Goal: Check status: Check status

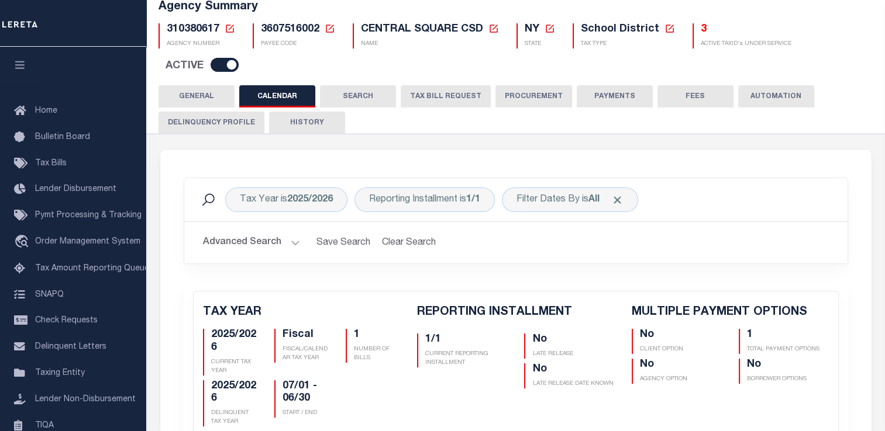
scroll to position [85, 0]
click at [232, 31] on icon at bounding box center [229, 28] width 11 height 11
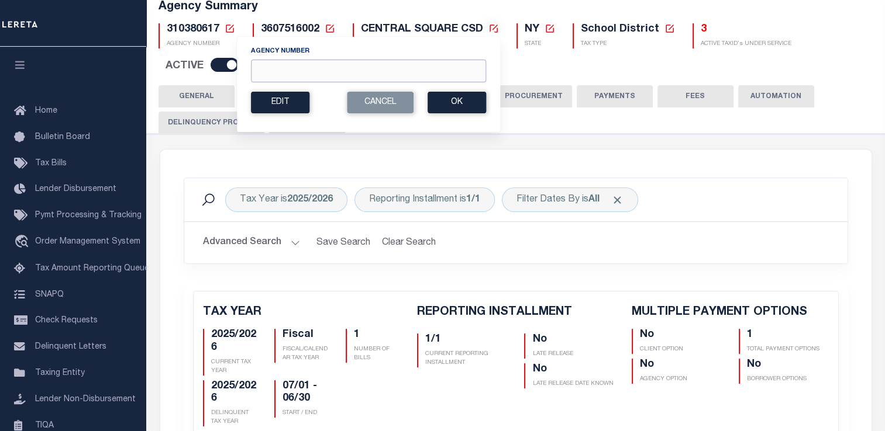
click at [265, 70] on input "Agency Number" at bounding box center [368, 71] width 235 height 23
paste input "67572"
click at [393, 70] on input "67572" at bounding box center [368, 71] width 235 height 23
type input "6"
click at [271, 72] on input "Agency Number" at bounding box center [368, 71] width 235 height 23
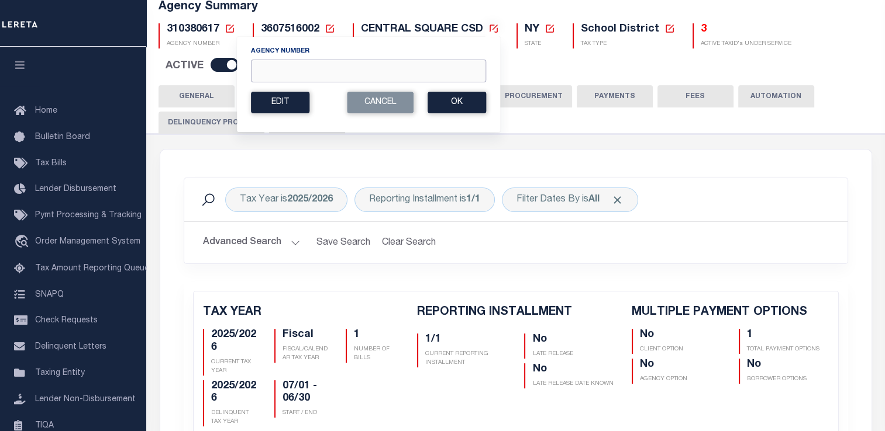
paste input "310380617"
type input "310380617"
click at [437, 101] on button "Ok" at bounding box center [456, 103] width 58 height 22
click at [454, 110] on button "Ok" at bounding box center [456, 103] width 58 height 22
click at [448, 104] on button "Ok" at bounding box center [456, 103] width 58 height 22
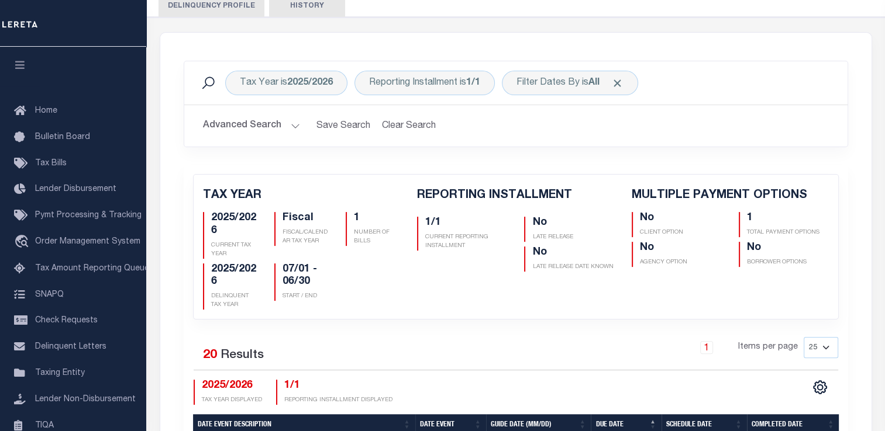
scroll to position [143, 0]
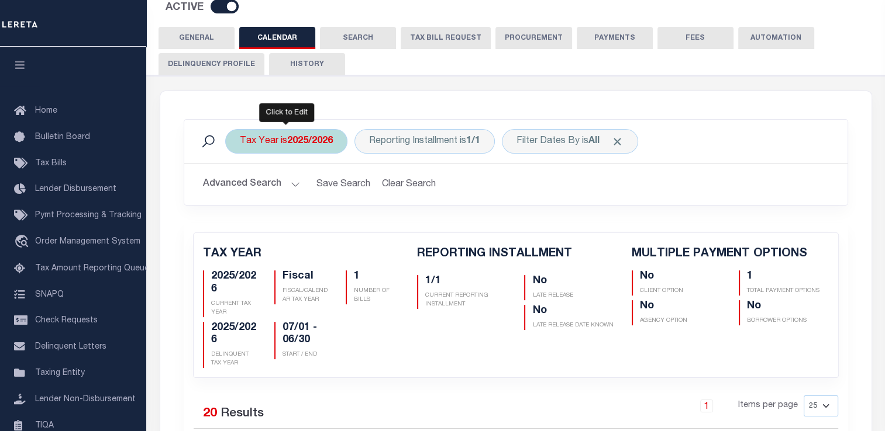
click at [312, 144] on b "2025/2026" at bounding box center [310, 141] width 46 height 9
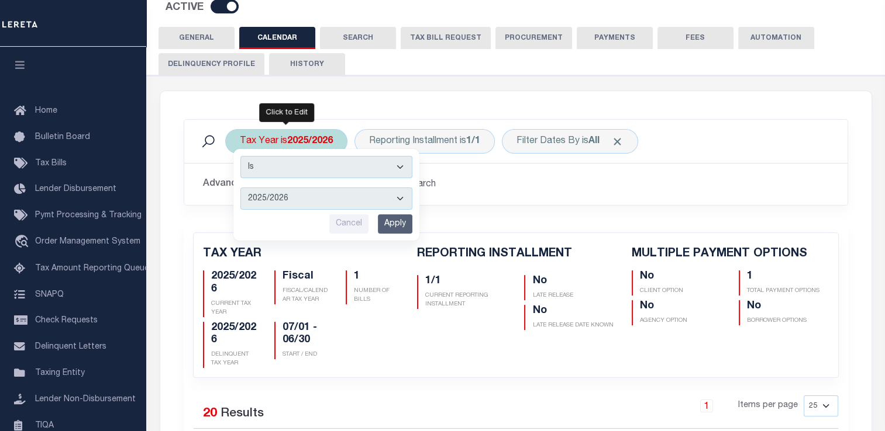
click at [330, 206] on select "2026/2027 2025/2026 2024/2025 2023/2024 2022/2023 2021/2022 2020/2021 2019/2020…" at bounding box center [326, 199] width 172 height 22
select select "2024/2025"
click at [240, 188] on select "2026/2027 2025/2026 2024/2025 2023/2024 2022/2023 2021/2022 2020/2021 2019/2020…" at bounding box center [326, 199] width 172 height 22
click at [389, 225] on input "Apply" at bounding box center [395, 224] width 34 height 19
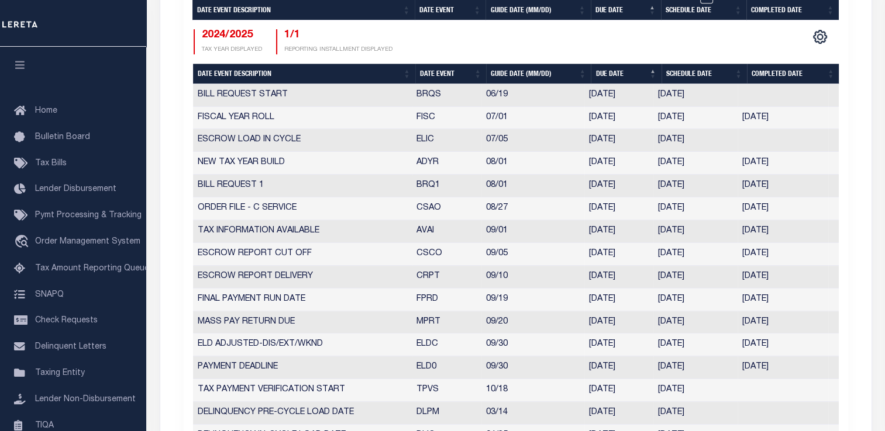
scroll to position [669, 0]
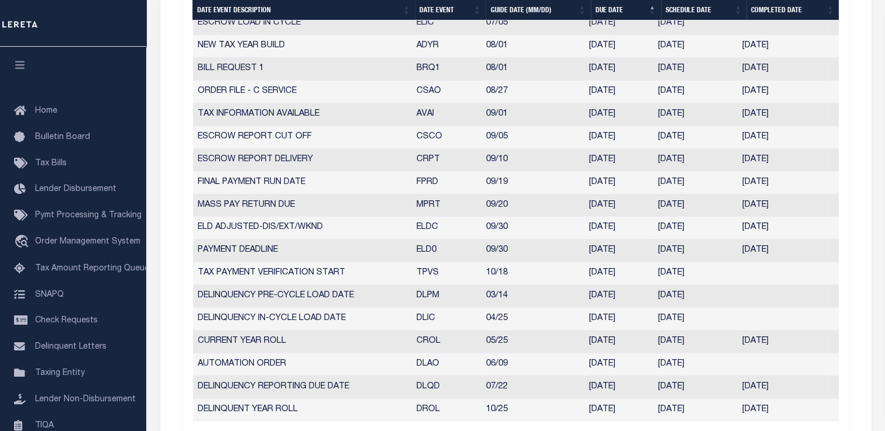
drag, startPoint x: 479, startPoint y: 225, endPoint x: 644, endPoint y: 228, distance: 164.3
click at [644, 228] on tr "ELD ADJUSTED-DIS/EXT/WKND ELDC 09/30 [DATE] [DATE] [DATE] 1827502" at bounding box center [515, 228] width 645 height 23
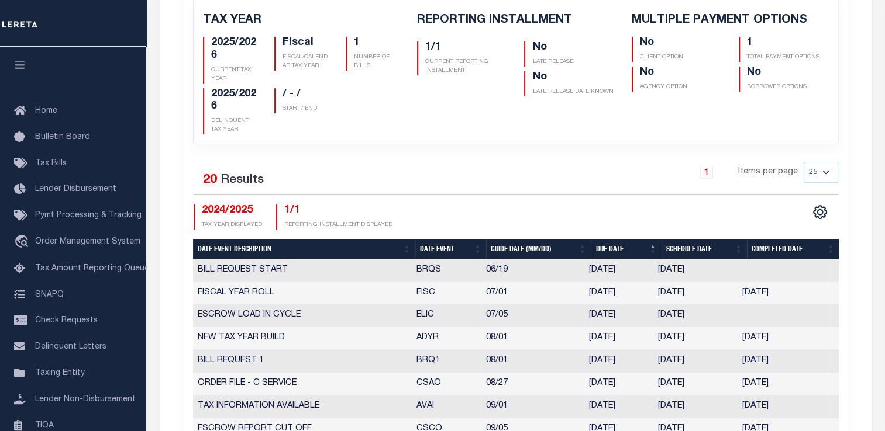
scroll to position [202, 0]
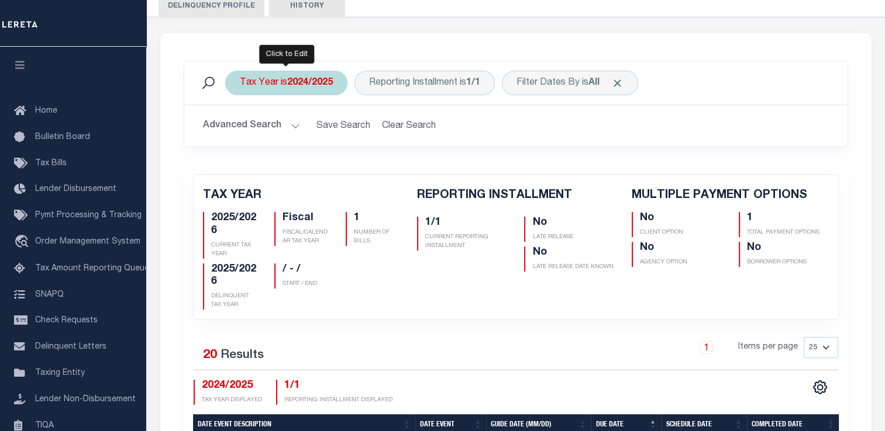
click at [271, 88] on div "Tax Year is 2024/2025" at bounding box center [286, 83] width 122 height 25
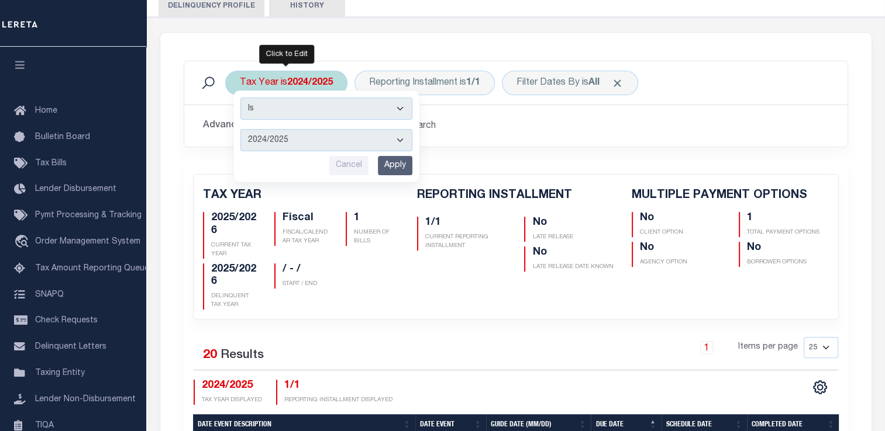
click at [278, 137] on select "2026/2027 2025/2026 2024/2025 2023/2024 2022/2023 2021/2022 2020/2021 2019/2020…" at bounding box center [326, 140] width 172 height 22
select select "2025/2026"
click at [240, 129] on select "2026/2027 2025/2026 2024/2025 2023/2024 2022/2023 2021/2022 2020/2021 2019/2020…" at bounding box center [326, 140] width 172 height 22
click at [393, 170] on input "Apply" at bounding box center [395, 165] width 34 height 19
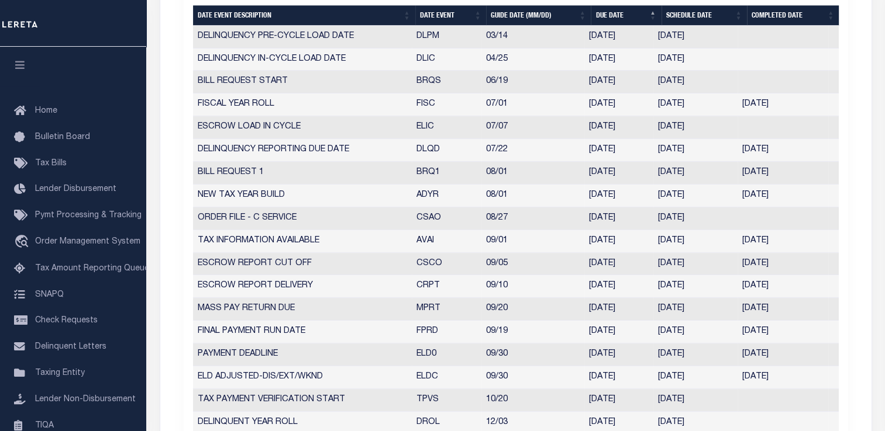
scroll to position [669, 0]
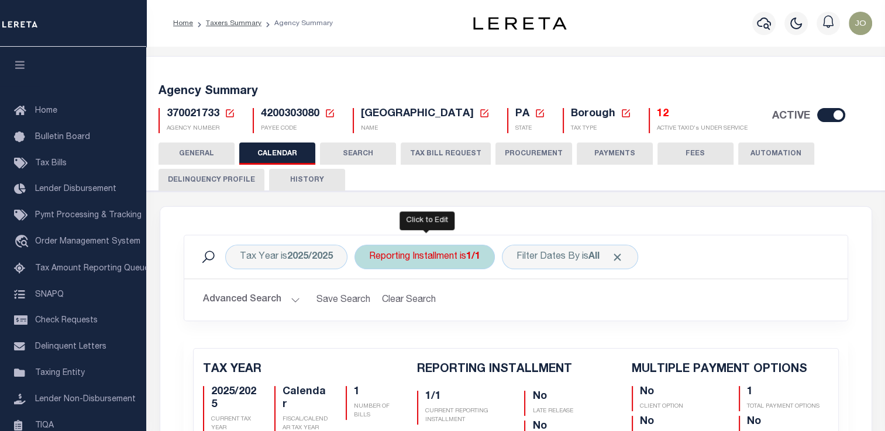
click at [388, 245] on div "Reporting Installment is 1/1" at bounding box center [424, 257] width 140 height 25
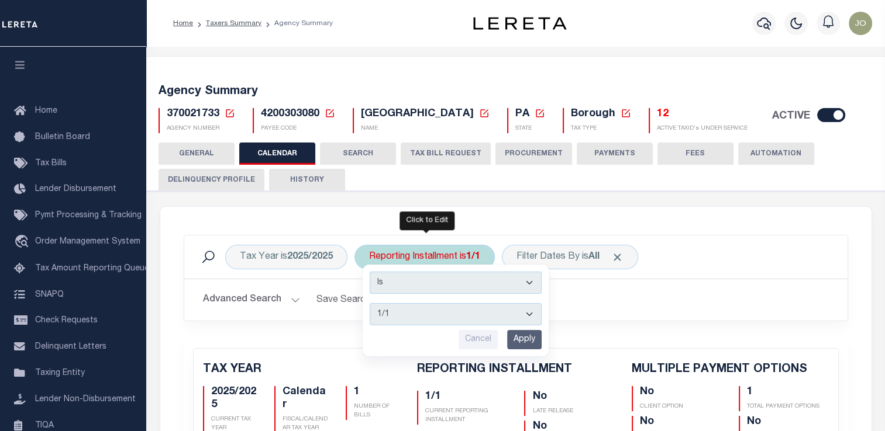
click at [398, 308] on select "1/1" at bounding box center [455, 314] width 172 height 22
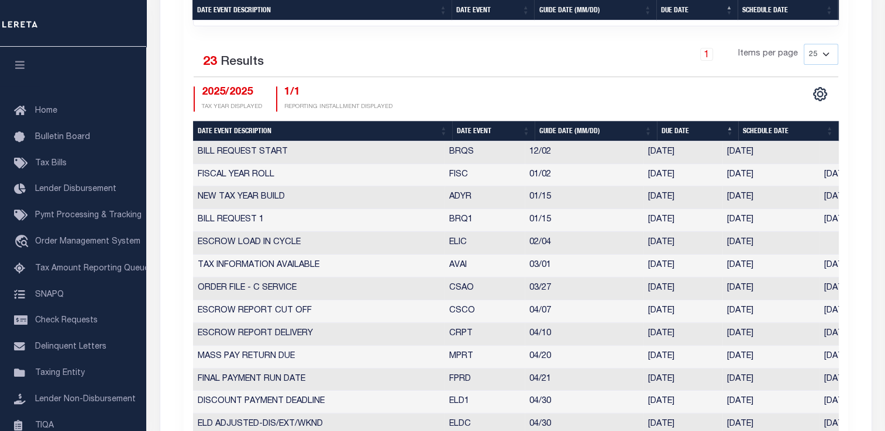
scroll to position [643, 0]
